Goal: Check status: Check status

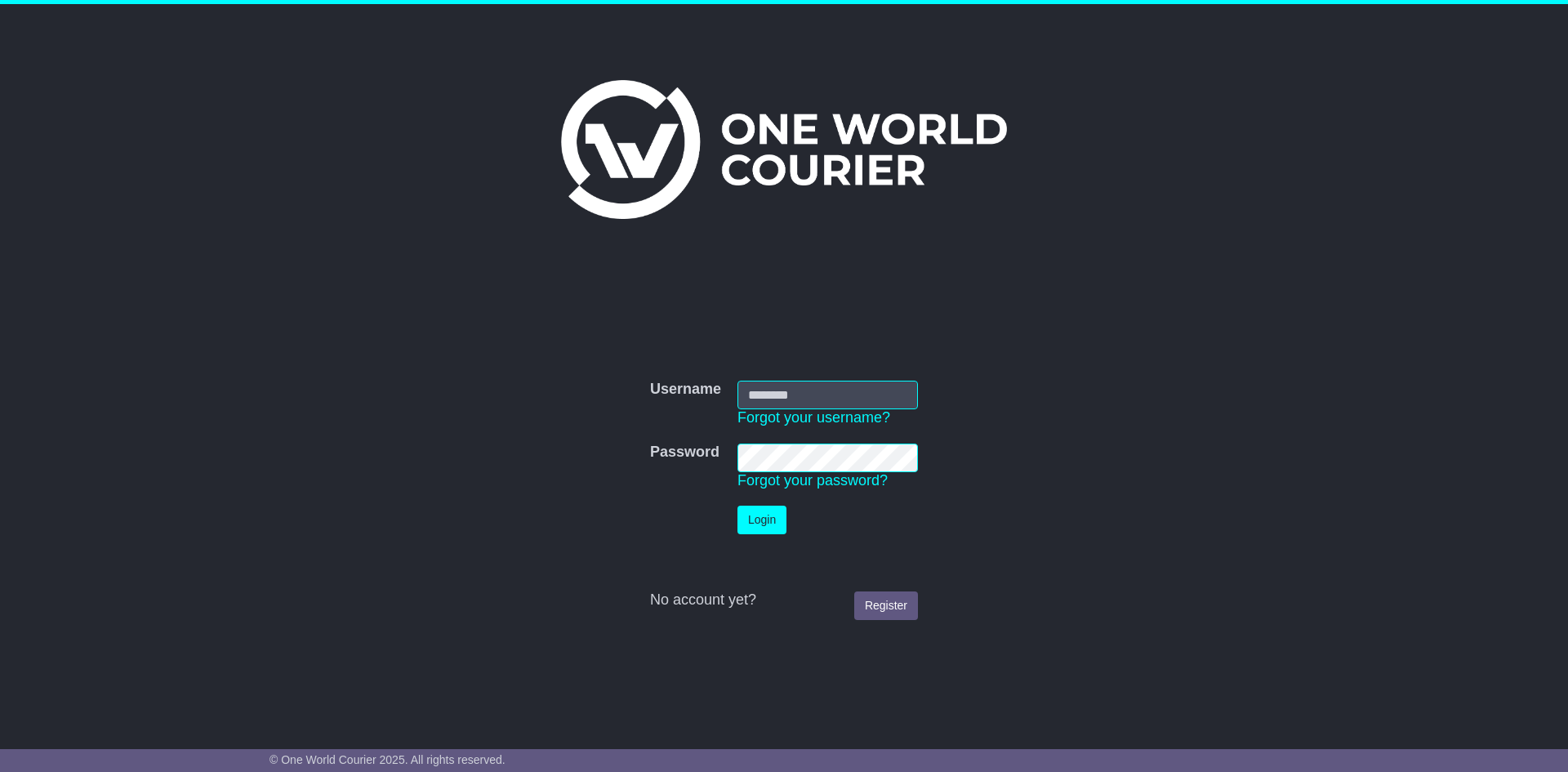
type input "**********"
click at [750, 519] on button "Login" at bounding box center [761, 520] width 49 height 28
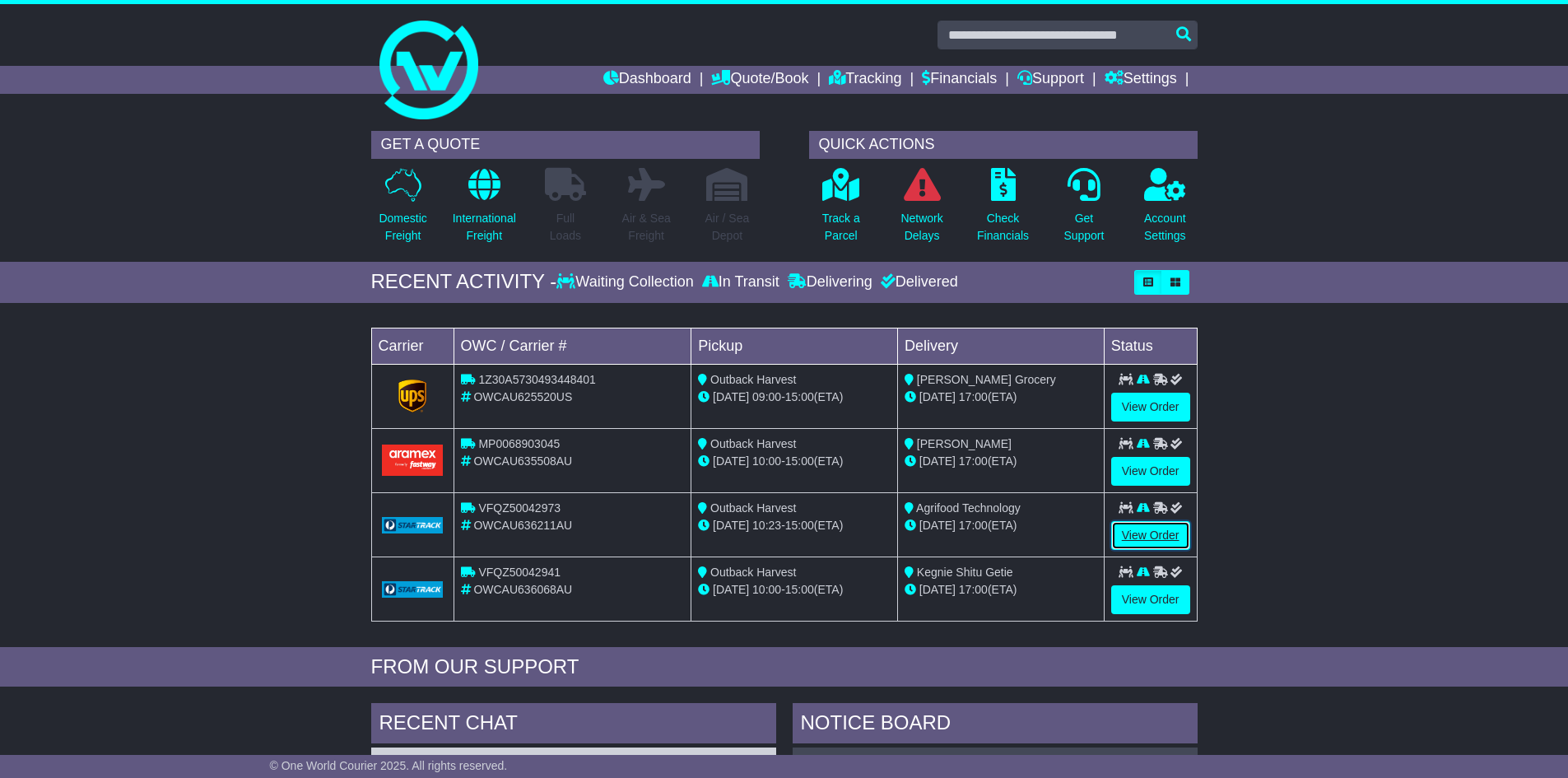
click at [1160, 542] on link "View Order" at bounding box center [1151, 535] width 79 height 28
